Goal: Task Accomplishment & Management: Use online tool/utility

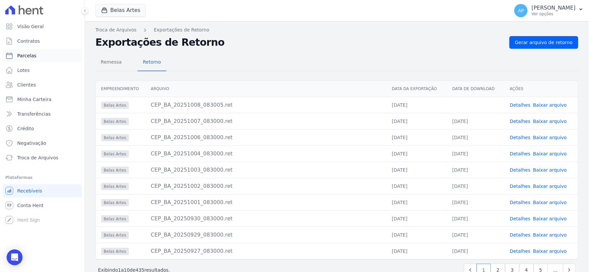
click at [32, 55] on span "Parcelas" at bounding box center [26, 55] width 19 height 7
select select
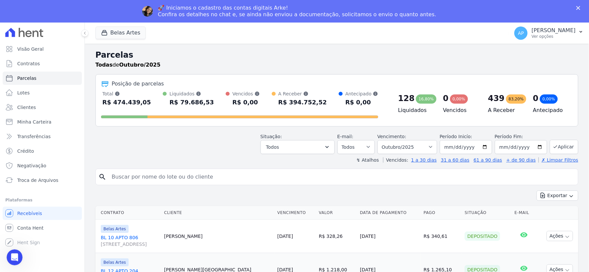
click at [217, 177] on input "search" at bounding box center [342, 176] width 468 height 13
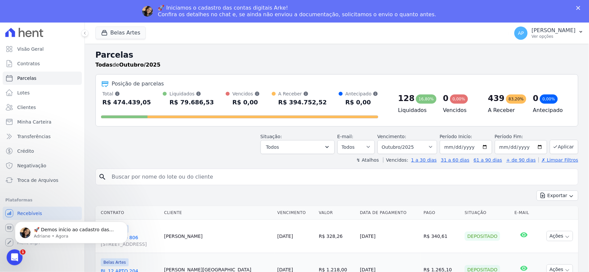
paste input "[PERSON_NAME] [PERSON_NAME]"
type input "[PERSON_NAME] [PERSON_NAME]"
select select
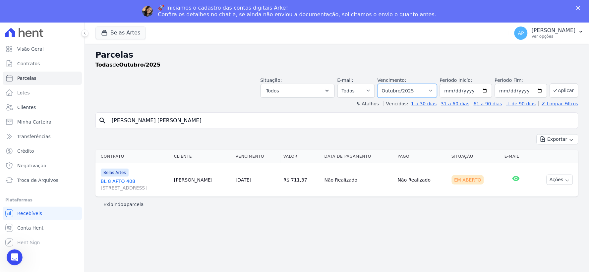
click at [426, 91] on select "[GEOGRAPHIC_DATA] por período ──────── Todos os meses Setembro/2022 Outubro/202…" at bounding box center [408, 91] width 60 height 14
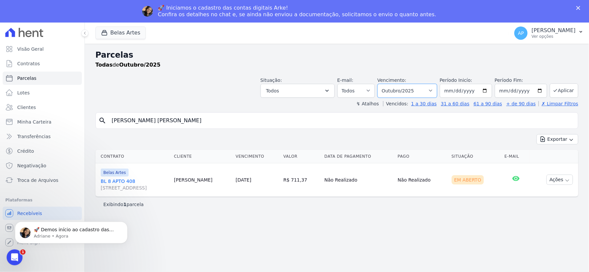
select select "09/2025"
click at [387, 84] on select "[GEOGRAPHIC_DATA] por período ──────── Todos os meses Setembro/2022 Outubro/202…" at bounding box center [408, 91] width 60 height 14
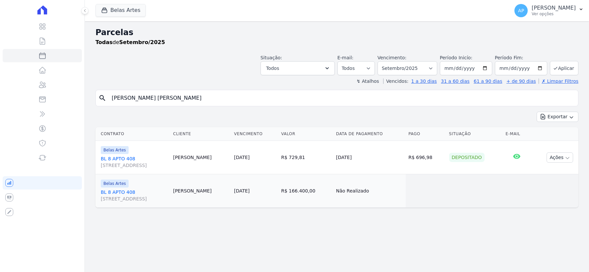
select select
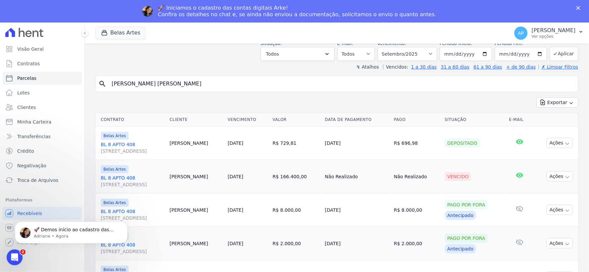
scroll to position [124, 0]
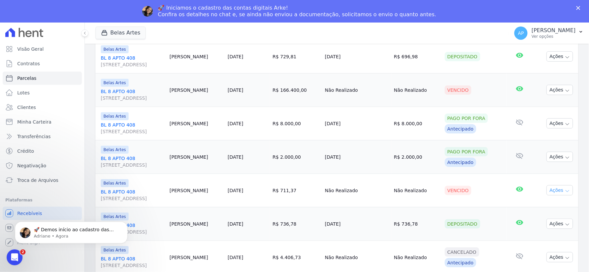
click at [565, 191] on button "Ações" at bounding box center [560, 190] width 27 height 10
click at [549, 204] on link "Ver boleto" at bounding box center [557, 206] width 64 height 12
